Goal: Find specific page/section: Locate a particular part of the current website

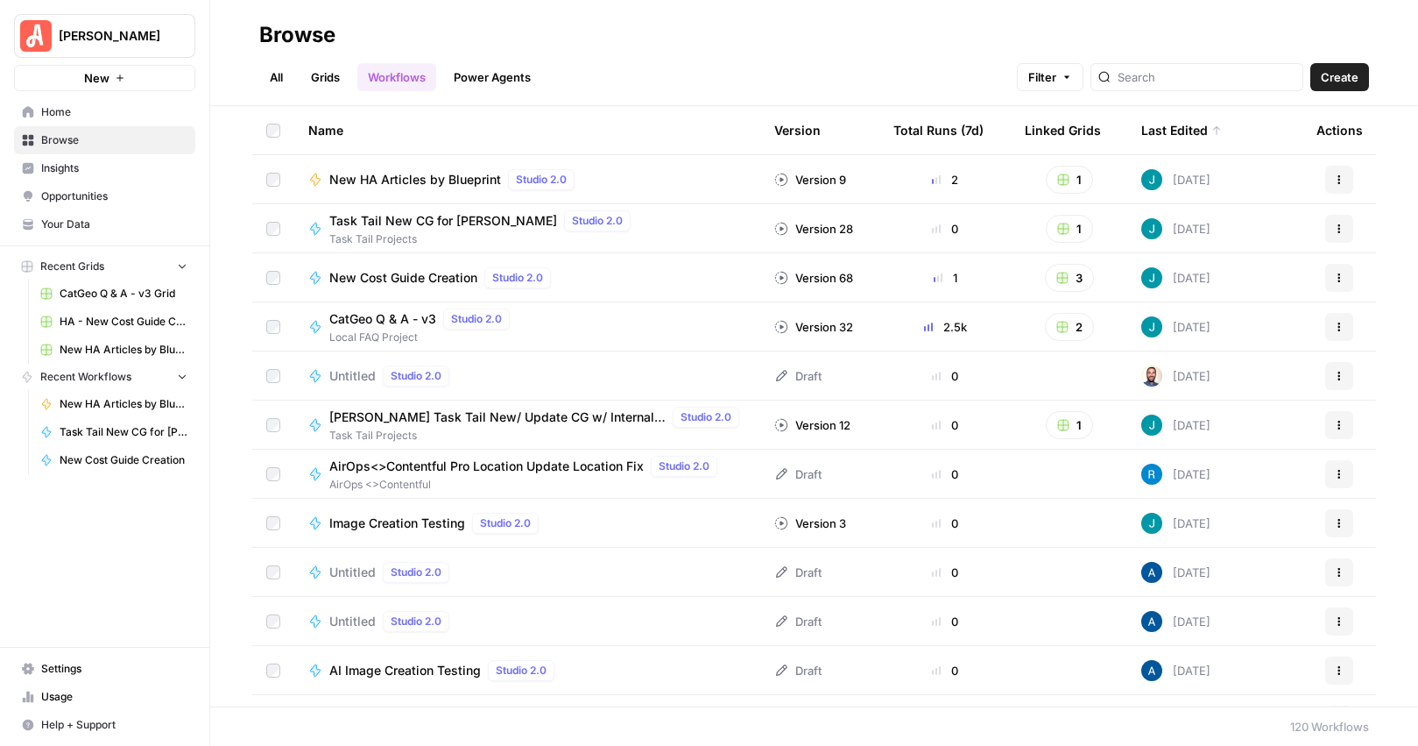
click at [328, 78] on link "Grids" at bounding box center [326, 77] width 50 height 28
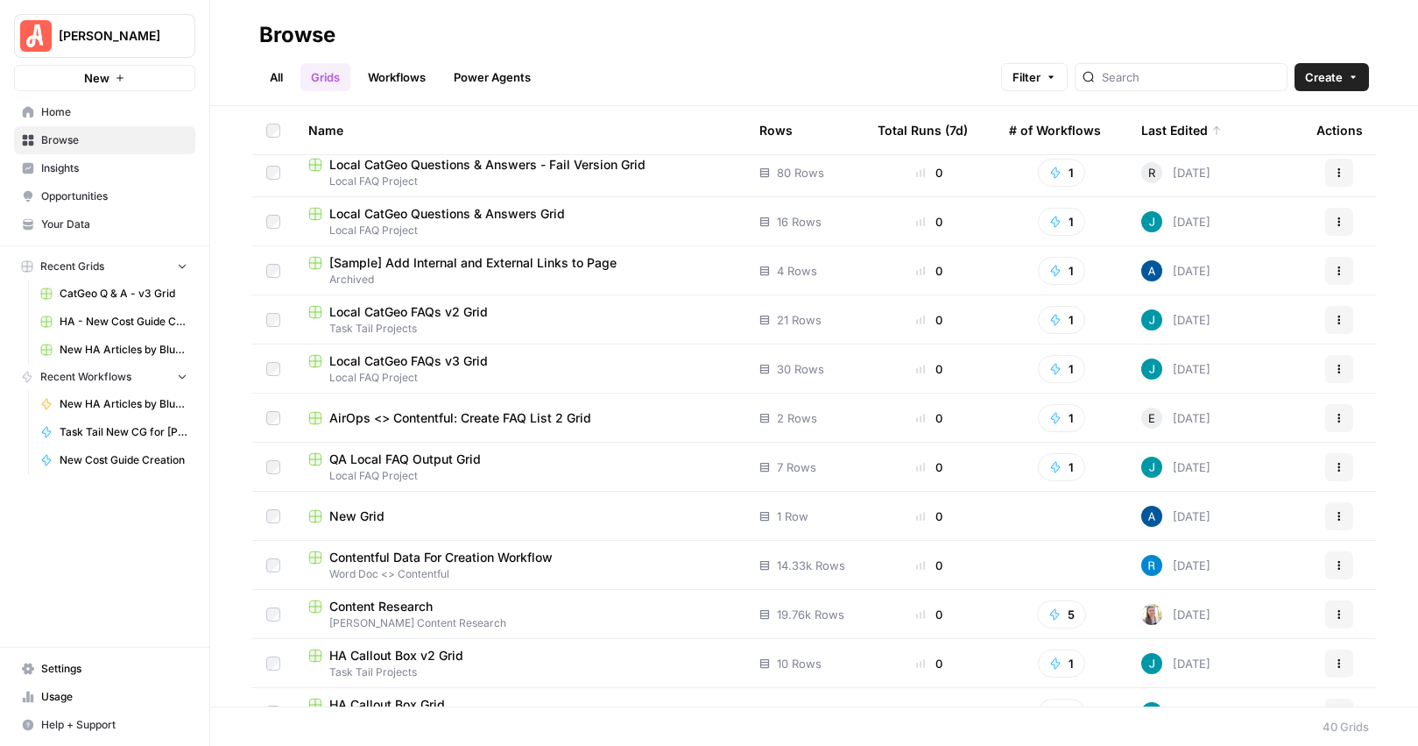
scroll to position [1233, 0]
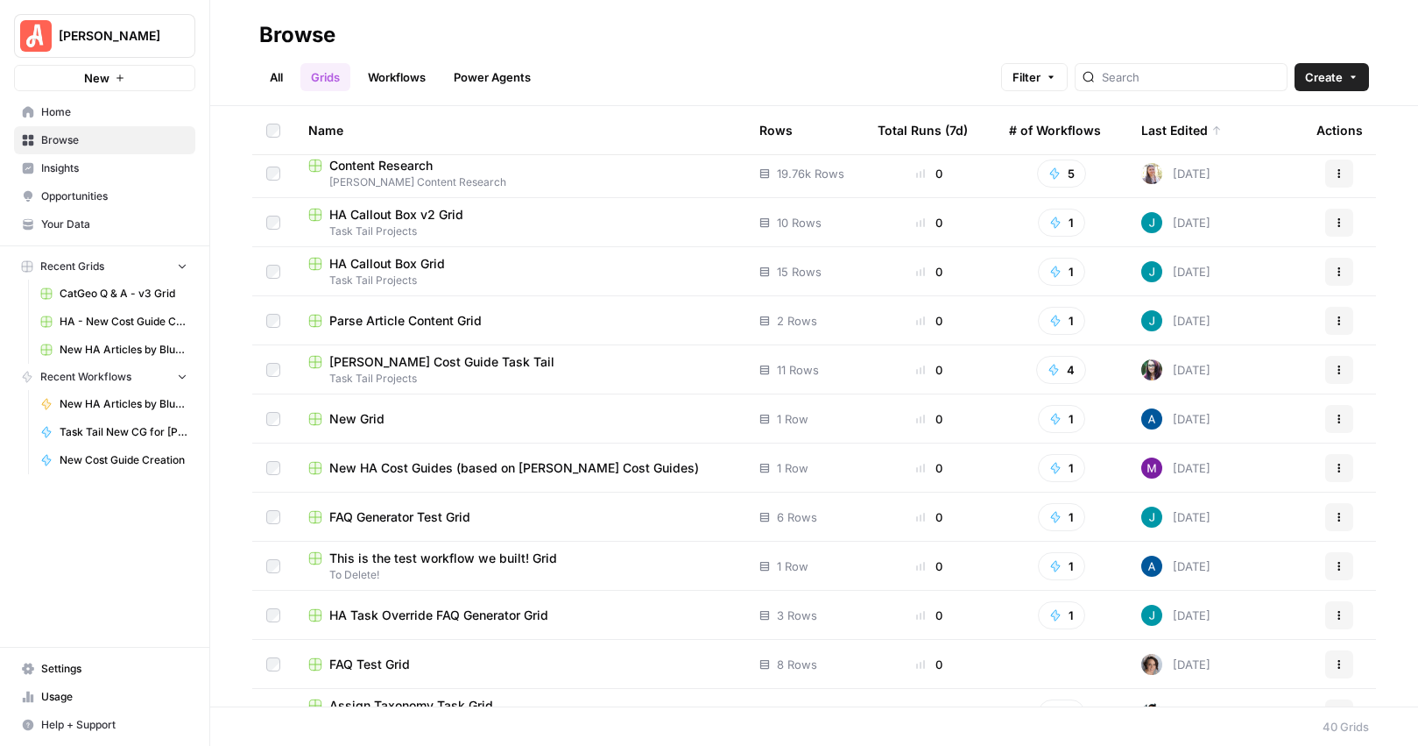
click at [507, 81] on link "Power Agents" at bounding box center [492, 77] width 98 height 28
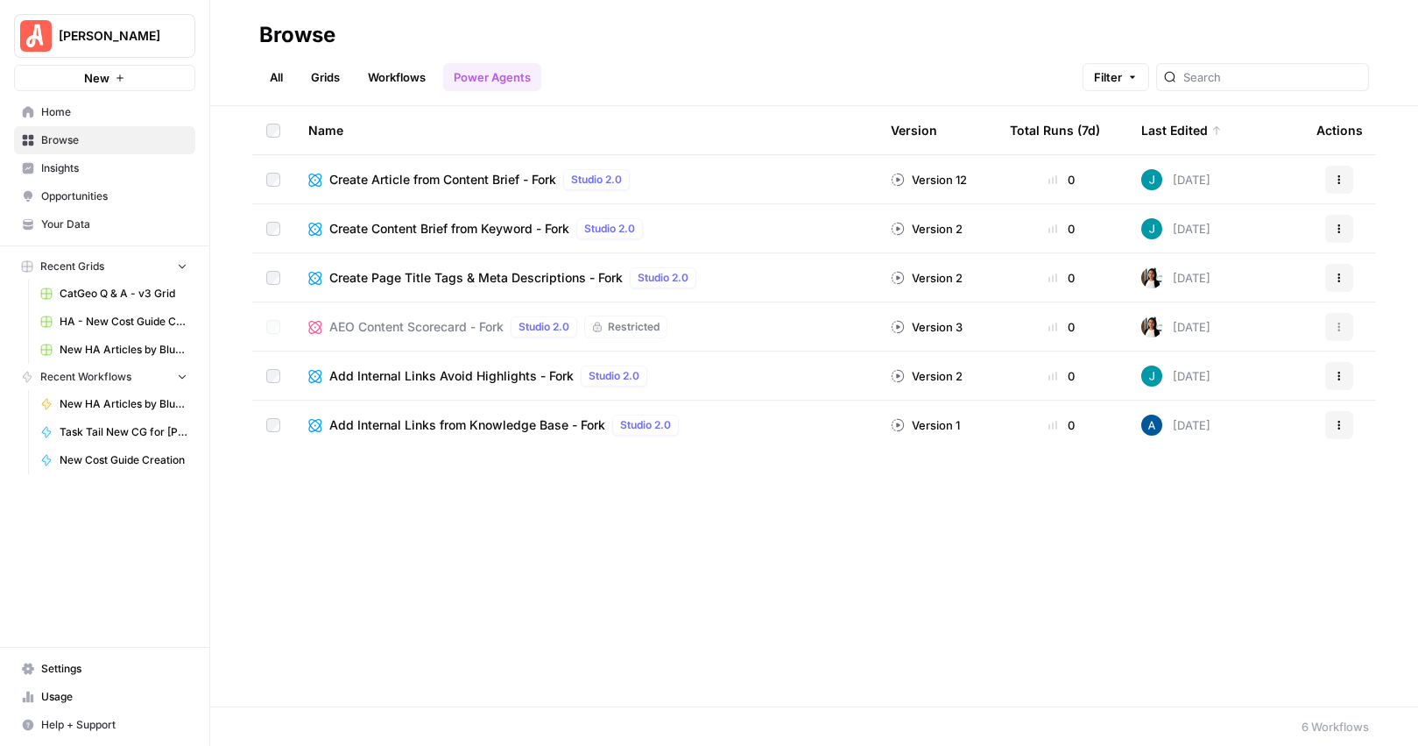
click at [283, 520] on div "Name Version Total Runs (7d) Last Edited Actions Create Article from Content Br…" at bounding box center [814, 406] width 1208 height 600
click at [491, 328] on span "AEO Content Scorecard - Fork" at bounding box center [416, 327] width 174 height 18
click at [726, 569] on div "Name Version Total Runs (7d) Last Edited Actions Create Article from Content Br…" at bounding box center [814, 406] width 1208 height 600
click at [409, 76] on link "Workflows" at bounding box center [396, 77] width 79 height 28
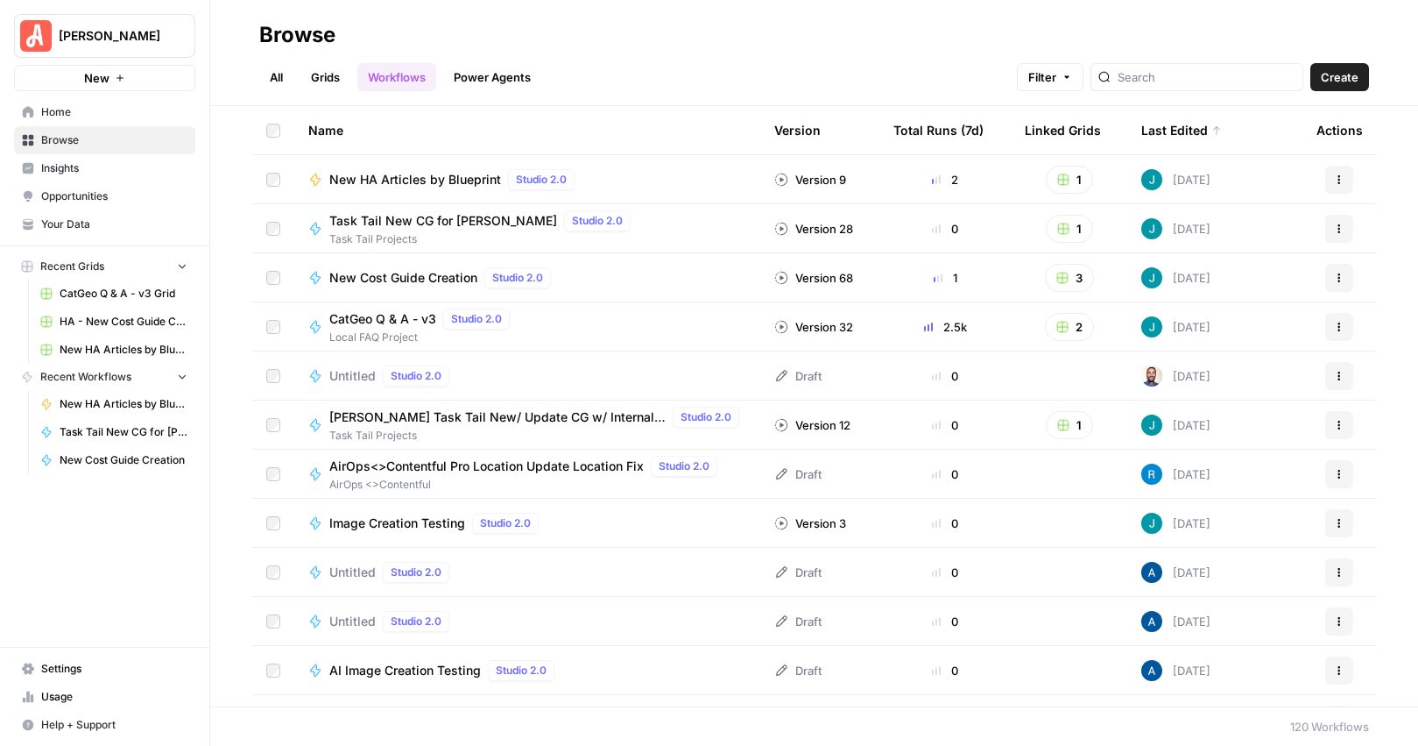
click at [330, 78] on link "Grids" at bounding box center [326, 77] width 50 height 28
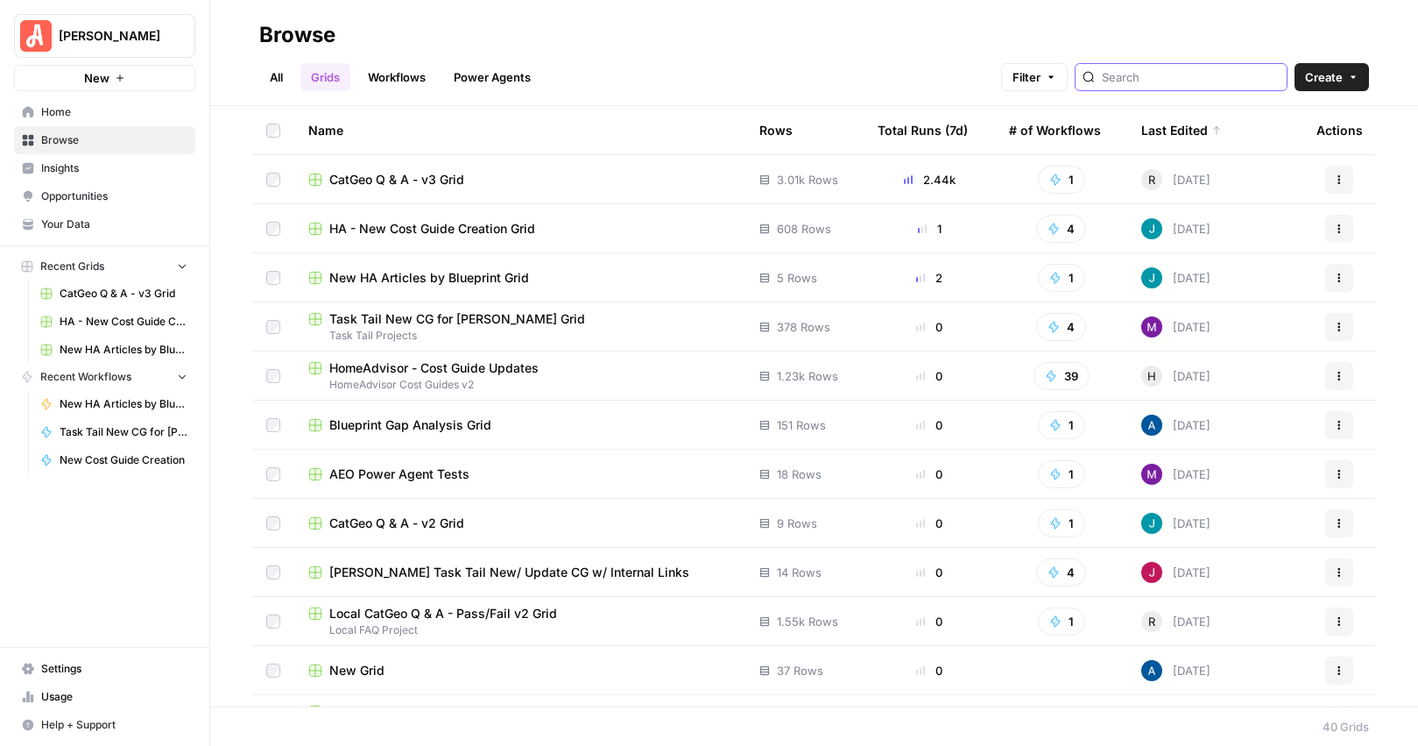
click at [1104, 79] on input "search" at bounding box center [1191, 77] width 178 height 18
type input "AEO"
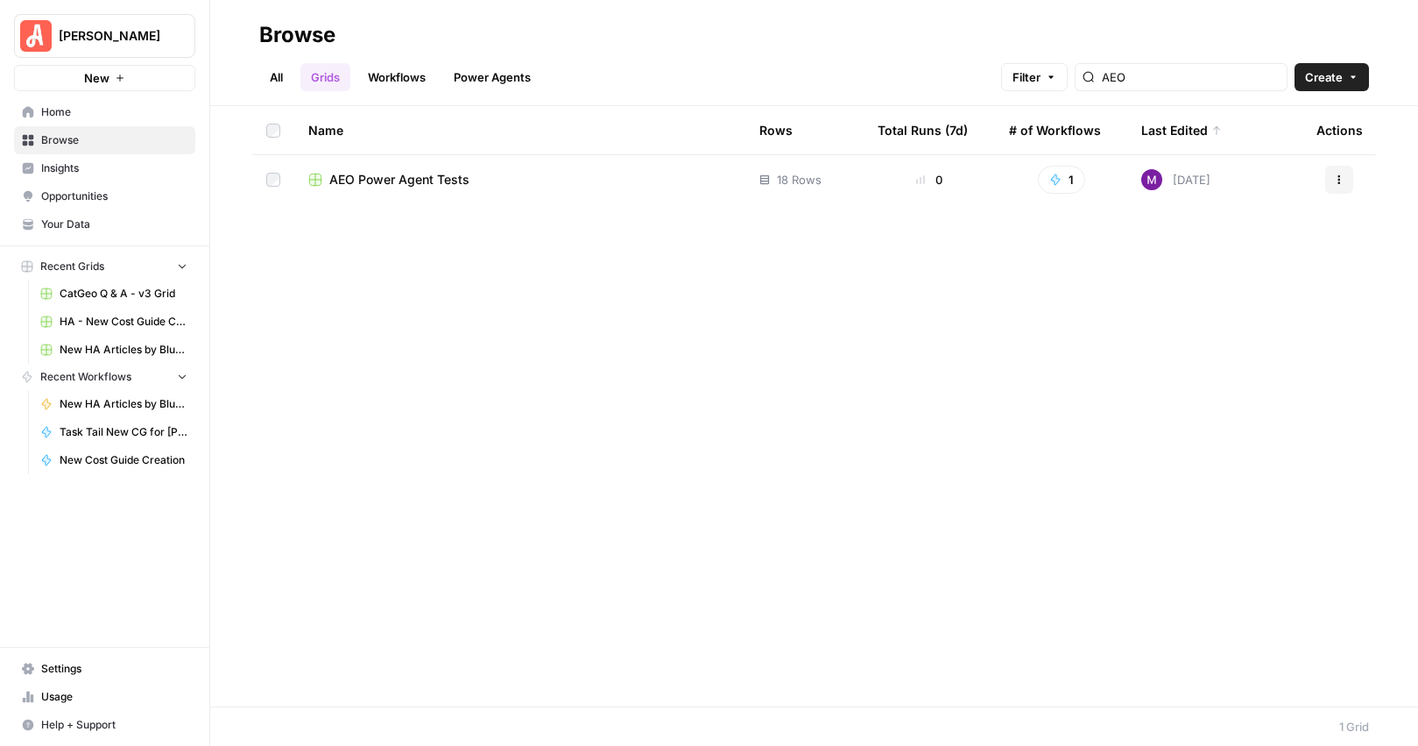
click at [410, 178] on span "AEO Power Agent Tests" at bounding box center [399, 180] width 140 height 18
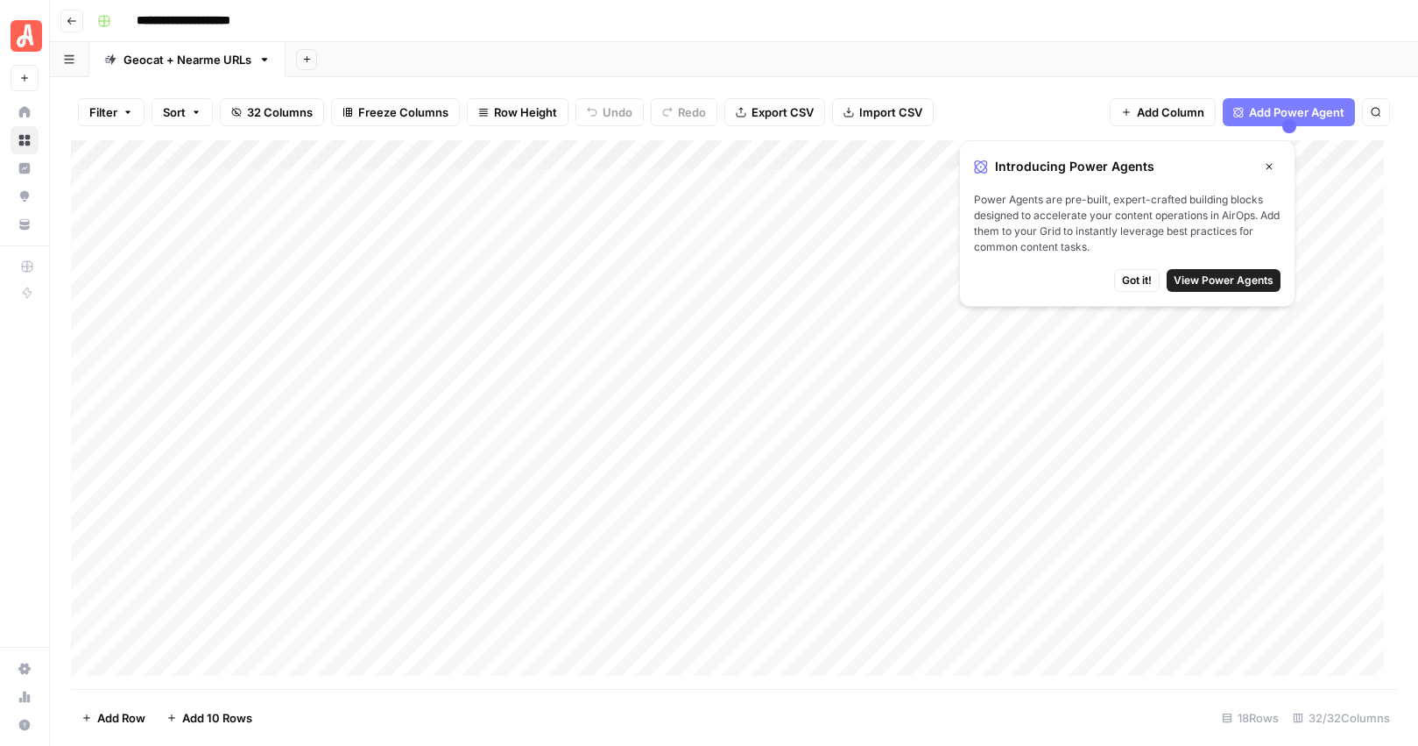
click at [1104, 161] on icon "button" at bounding box center [1269, 166] width 11 height 11
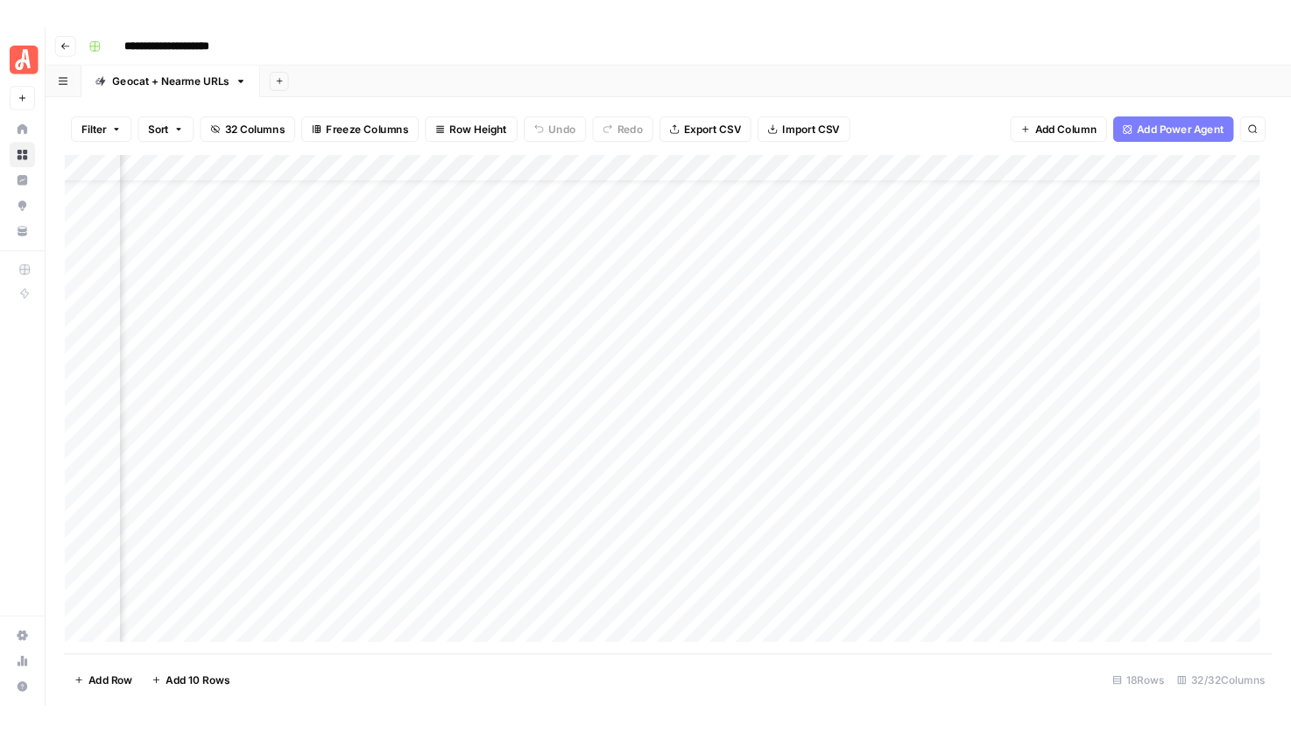
scroll to position [59, 1532]
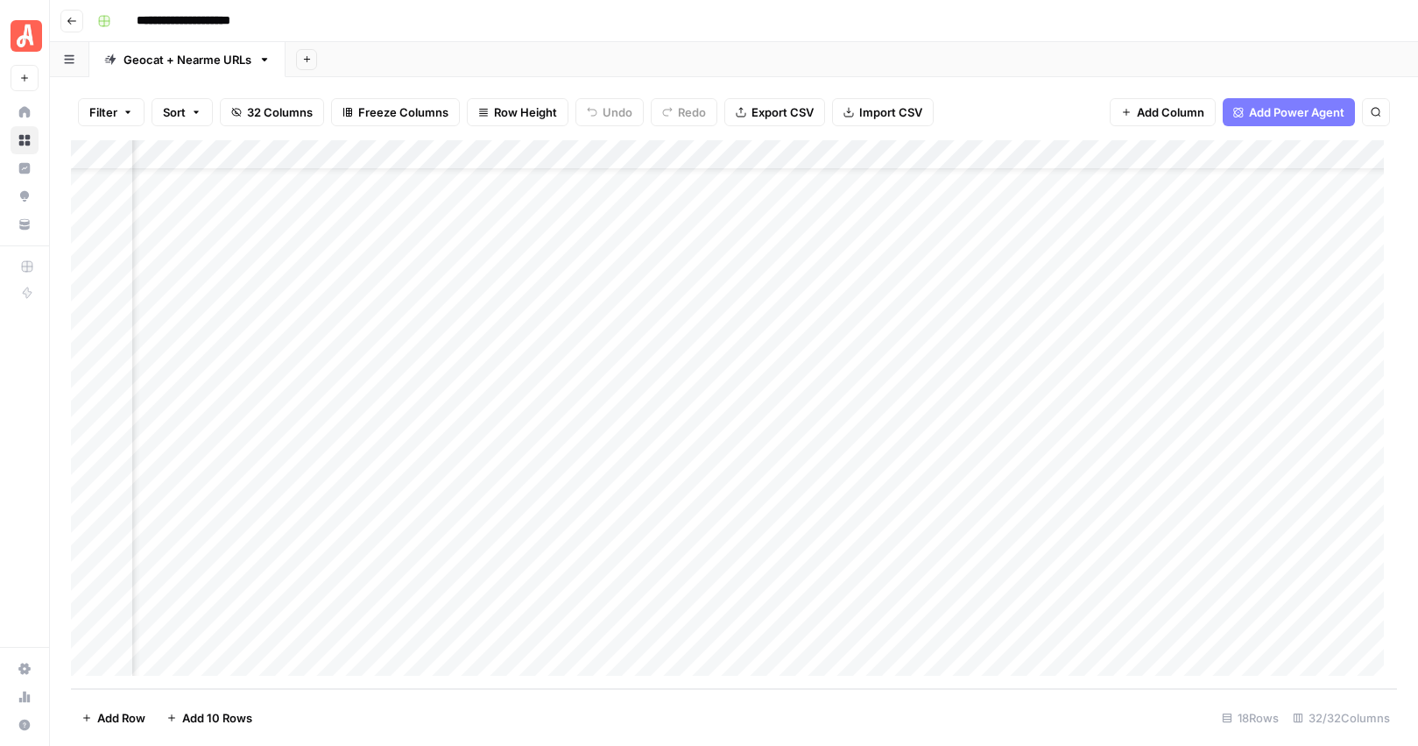
click at [677, 424] on div "Add Column" at bounding box center [734, 414] width 1327 height 548
click at [980, 422] on div "Add Column" at bounding box center [734, 414] width 1327 height 548
